Goal: Task Accomplishment & Management: Manage account settings

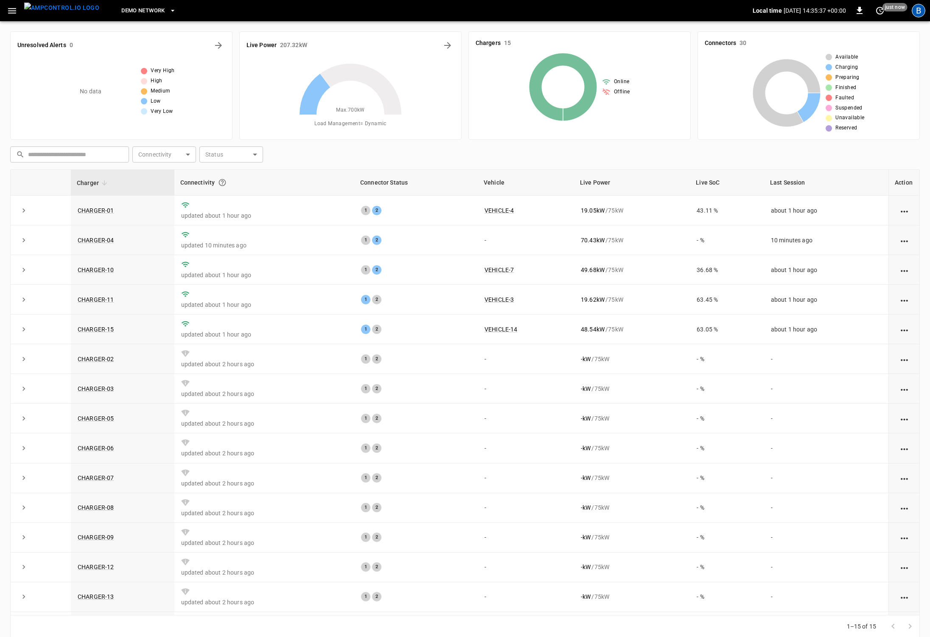
click at [924, 7] on div "B" at bounding box center [919, 11] width 14 height 14
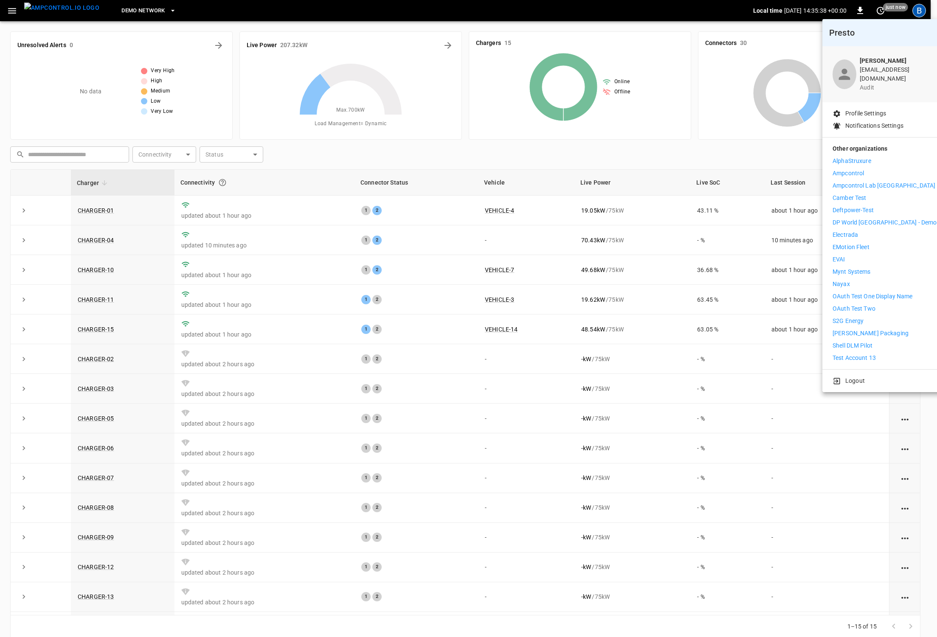
click at [897, 377] on li "Logout" at bounding box center [884, 381] width 104 height 9
